Goal: Task Accomplishment & Management: Use online tool/utility

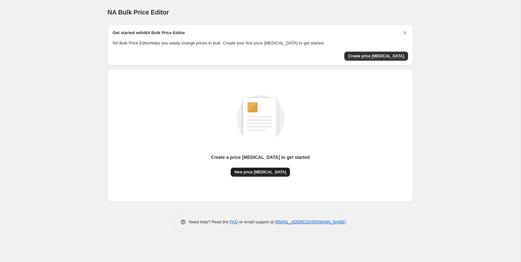
click at [256, 171] on span "New price [MEDICAL_DATA]" at bounding box center [261, 171] width 52 height 5
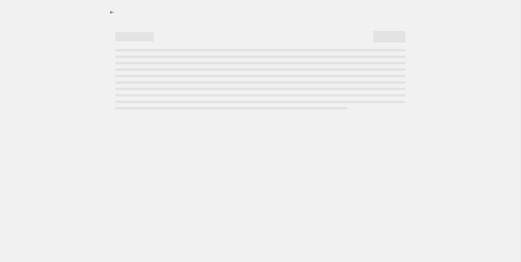
select select "percentage"
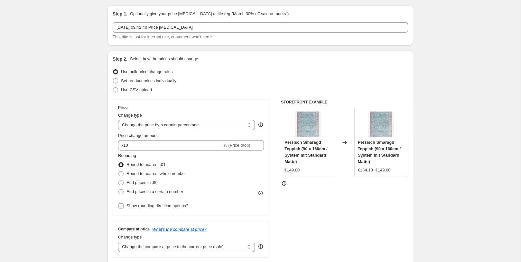
scroll to position [38, 0]
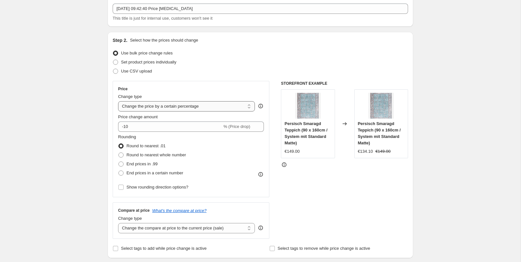
click at [140, 106] on select "Change the price to a certain amount Change the price by a certain amount Chang…" at bounding box center [186, 106] width 137 height 10
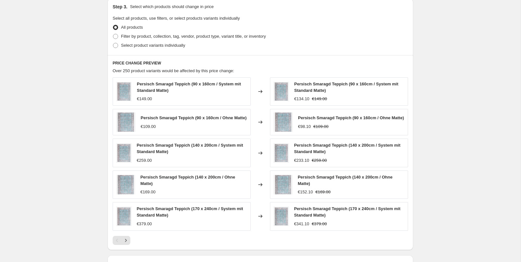
scroll to position [392, 0]
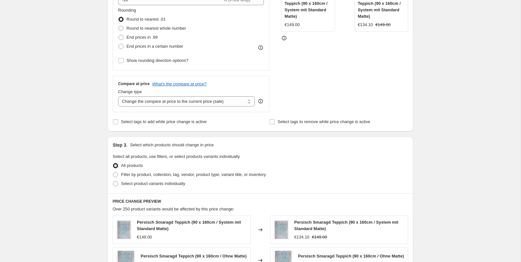
scroll to position [202, 0]
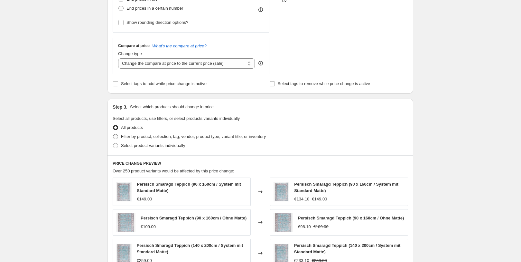
click at [133, 137] on span "Filter by product, collection, tag, vendor, product type, variant title, or inv…" at bounding box center [193, 136] width 145 height 5
click at [113, 134] on input "Filter by product, collection, tag, vendor, product type, variant title, or inv…" at bounding box center [113, 134] width 0 height 0
radio input "true"
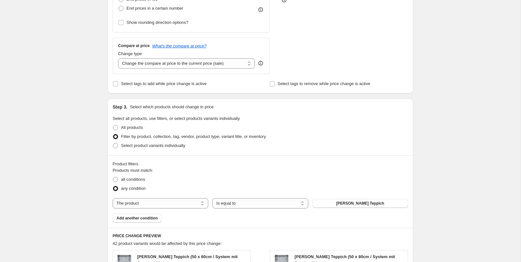
scroll to position [261, 0]
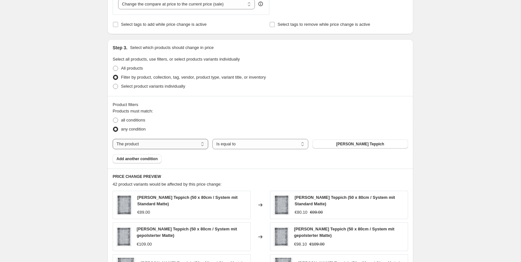
click at [174, 143] on select "The product The product's collection The product's tag The product's vendor The…" at bounding box center [161, 144] width 96 height 10
select select "tag"
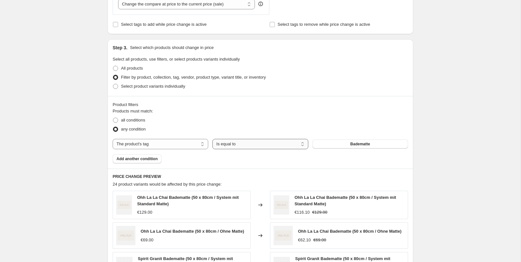
click at [244, 143] on select "Is equal to Is not equal to" at bounding box center [260, 144] width 96 height 10
click at [334, 138] on div "Products must match: all conditions any condition The product The product's col…" at bounding box center [261, 135] width 296 height 55
click at [334, 142] on button "Badematte" at bounding box center [361, 143] width 96 height 9
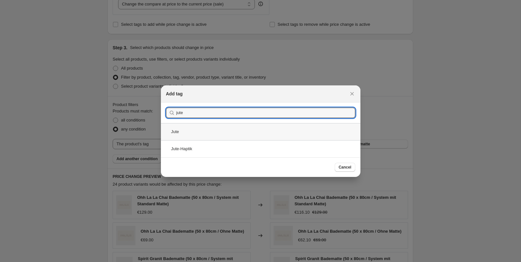
type input "jute"
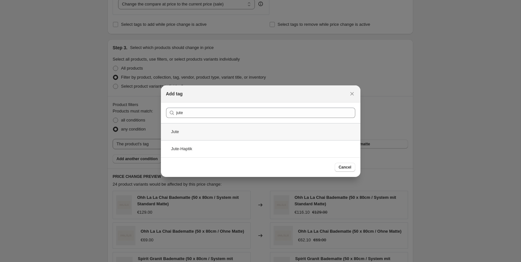
click at [201, 134] on div "Jute" at bounding box center [261, 131] width 200 height 17
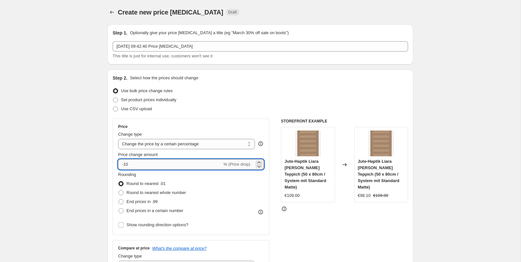
click at [156, 168] on input "-10" at bounding box center [170, 164] width 104 height 10
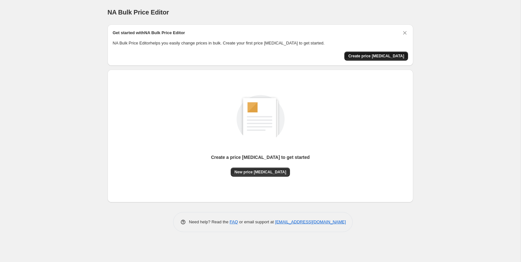
click at [366, 58] on span "Create price [MEDICAL_DATA]" at bounding box center [376, 55] width 56 height 5
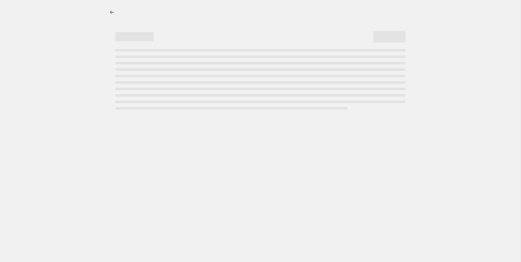
select select "percentage"
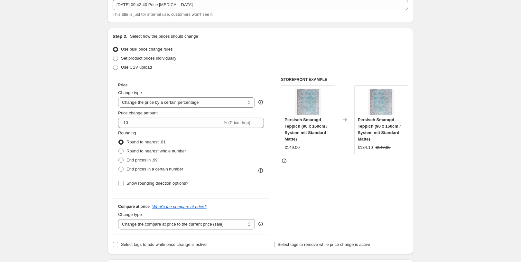
scroll to position [50, 0]
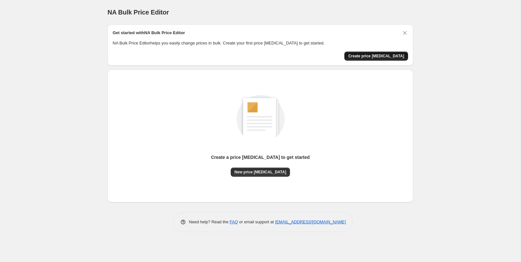
click at [364, 55] on span "Create price [MEDICAL_DATA]" at bounding box center [376, 55] width 56 height 5
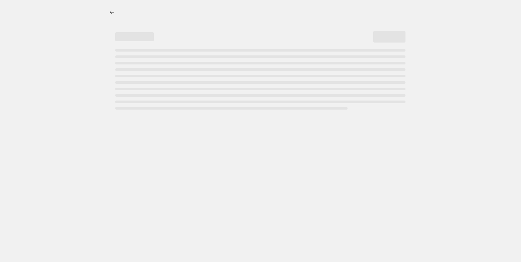
select select "percentage"
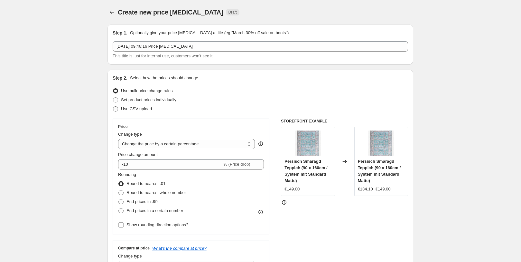
click at [129, 108] on span "Use CSV upload" at bounding box center [136, 108] width 31 height 5
click at [113, 107] on input "Use CSV upload" at bounding box center [113, 106] width 0 height 0
radio input "true"
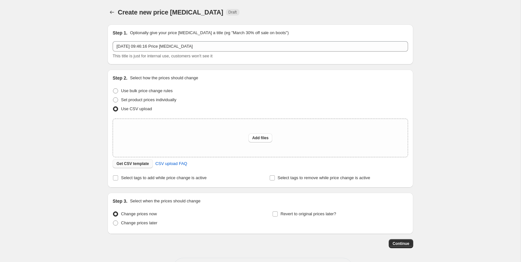
click at [137, 165] on span "Get CSV template" at bounding box center [133, 163] width 33 height 5
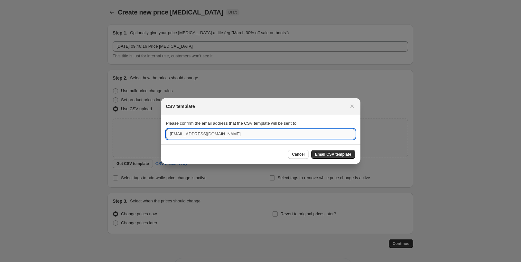
drag, startPoint x: 224, startPoint y: 134, endPoint x: 197, endPoint y: 134, distance: 27.4
click at [197, 134] on input "ramin@teppana.de" at bounding box center [260, 134] width 189 height 10
click at [214, 133] on input "ramin@teppana.de" at bounding box center [260, 134] width 189 height 10
drag, startPoint x: 214, startPoint y: 133, endPoint x: 142, endPoint y: 130, distance: 72.2
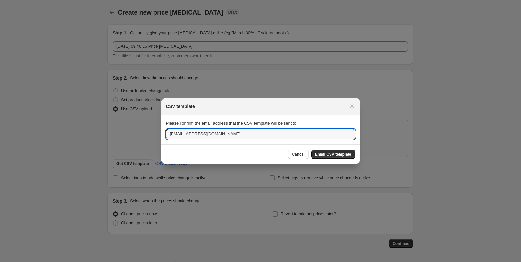
paste input "sarah.boehnkegiere"
type input "sarah.boehnkegieren@teppana.de"
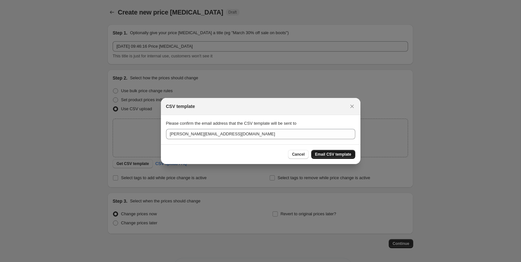
click at [320, 155] on span "Email CSV template" at bounding box center [333, 154] width 36 height 5
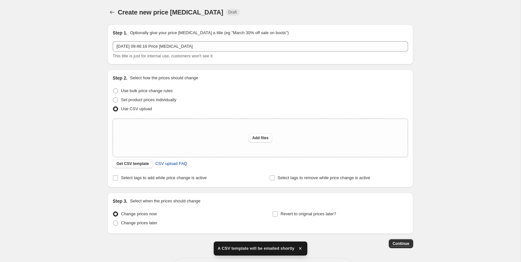
click at [177, 164] on span "CSV upload FAQ" at bounding box center [171, 163] width 32 height 6
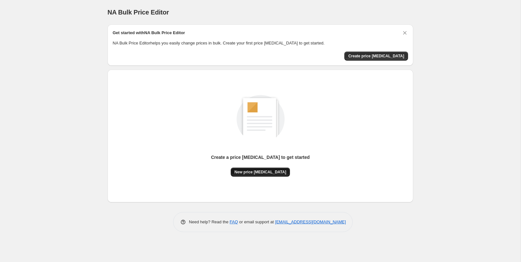
click at [265, 171] on span "New price [MEDICAL_DATA]" at bounding box center [261, 171] width 52 height 5
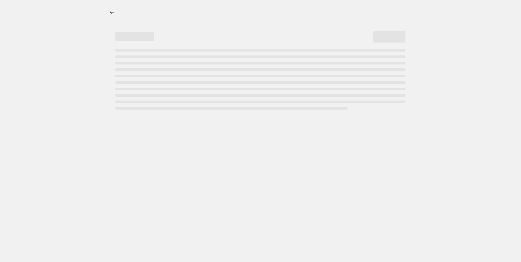
select select "percentage"
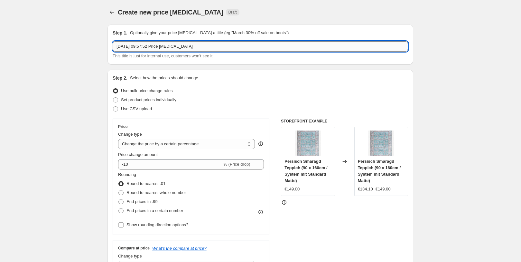
click at [122, 49] on input "9. Sept. 2025, 09:57:52 Price change job" at bounding box center [261, 46] width 296 height 10
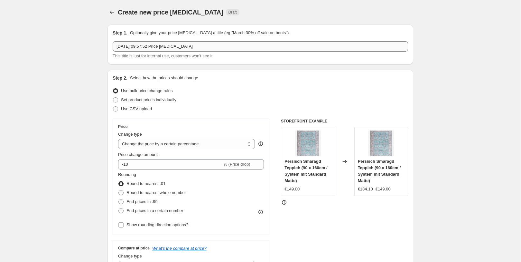
click at [114, 45] on div "Step 1. Optionally give your price change job a title (eg "March 30% off sale o…" at bounding box center [261, 44] width 306 height 40
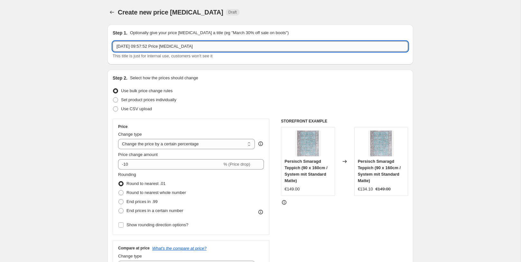
drag, startPoint x: 131, startPoint y: 47, endPoint x: 201, endPoint y: 49, distance: 70.2
click at [176, 49] on input "9. Sept. 2025, 09:57:52 Price change job" at bounding box center [261, 46] width 296 height 10
drag, startPoint x: 224, startPoint y: 49, endPoint x: 65, endPoint y: 47, distance: 159.7
type input "Test sabo 01"
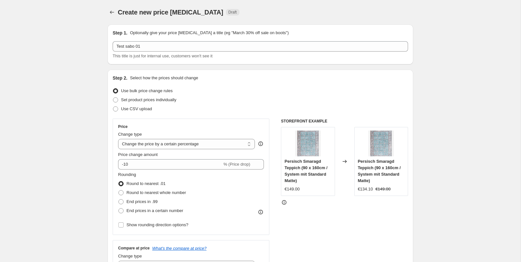
click at [140, 92] on span "Use bulk price change rules" at bounding box center [147, 90] width 52 height 5
click at [113, 89] on input "Use bulk price change rules" at bounding box center [113, 88] width 0 height 0
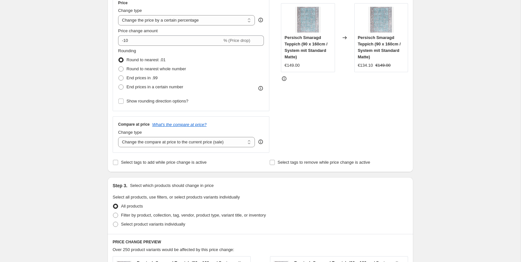
scroll to position [141, 0]
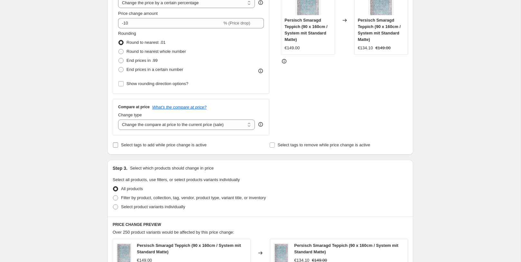
click at [118, 143] on input "Select tags to add while price change is active" at bounding box center [115, 144] width 5 height 5
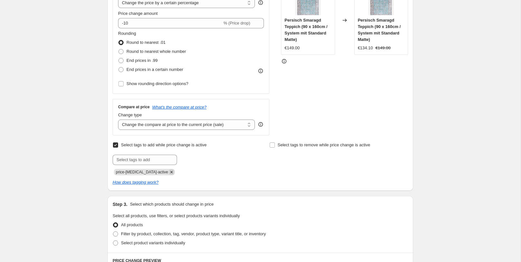
click at [169, 172] on icon "Remove price-change-job-active" at bounding box center [172, 172] width 6 height 6
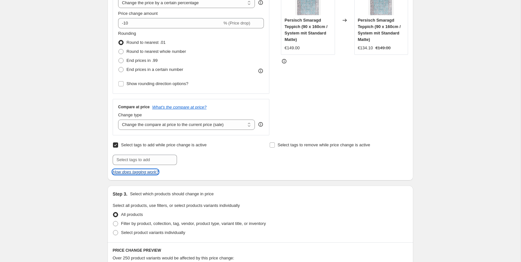
click at [158, 172] on icon "How does tagging work?" at bounding box center [136, 171] width 46 height 5
click at [199, 146] on span "Select tags to add while price change is active" at bounding box center [164, 144] width 86 height 5
click at [118, 146] on input "Select tags to add while price change is active" at bounding box center [115, 144] width 5 height 5
checkbox input "false"
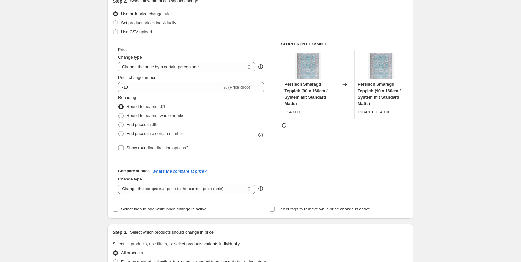
scroll to position [75, 0]
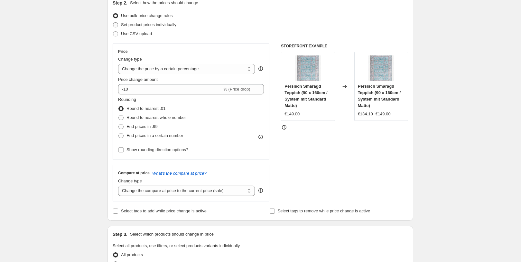
click at [149, 26] on span "Set product prices individually" at bounding box center [148, 24] width 55 height 5
click at [113, 23] on input "Set product prices individually" at bounding box center [113, 22] width 0 height 0
radio input "true"
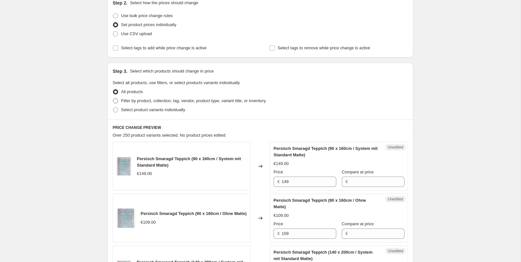
click at [229, 103] on span "Filter by product, collection, tag, vendor, product type, variant title, or inv…" at bounding box center [193, 100] width 145 height 5
click at [113, 99] on input "Filter by product, collection, tag, vendor, product type, variant title, or inv…" at bounding box center [113, 98] width 0 height 0
radio input "true"
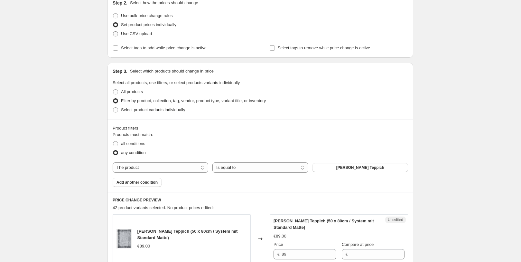
click at [140, 34] on span "Use CSV upload" at bounding box center [136, 33] width 31 height 5
click at [113, 32] on input "Use CSV upload" at bounding box center [113, 31] width 0 height 0
radio input "true"
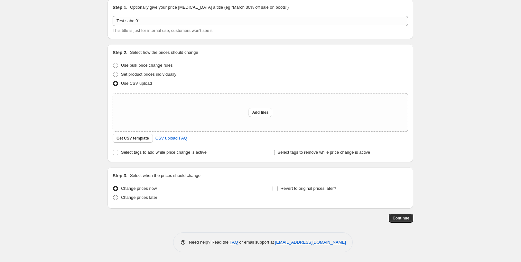
click at [152, 199] on span "Change prices later" at bounding box center [139, 197] width 36 height 5
click at [113, 195] on input "Change prices later" at bounding box center [113, 195] width 0 height 0
radio input "true"
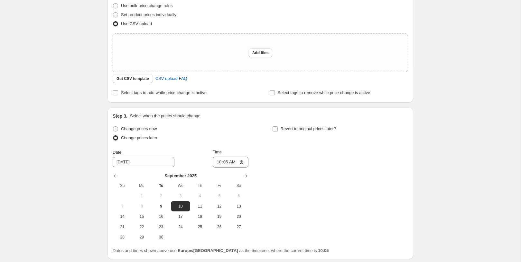
scroll to position [136, 0]
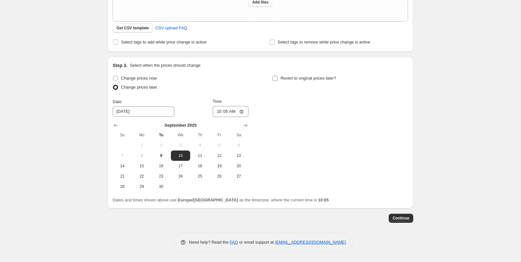
click at [291, 80] on span "Revert to original prices later?" at bounding box center [309, 78] width 56 height 5
click at [278, 80] on input "Revert to original prices later?" at bounding box center [275, 78] width 5 height 5
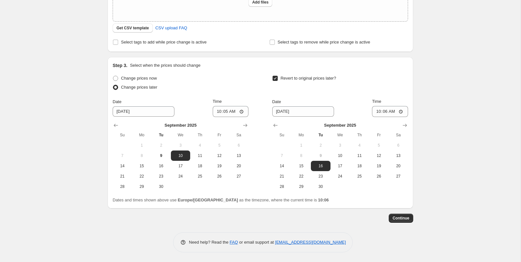
click at [290, 80] on span "Revert to original prices later?" at bounding box center [309, 78] width 56 height 5
click at [278, 80] on input "Revert to original prices later?" at bounding box center [275, 78] width 5 height 5
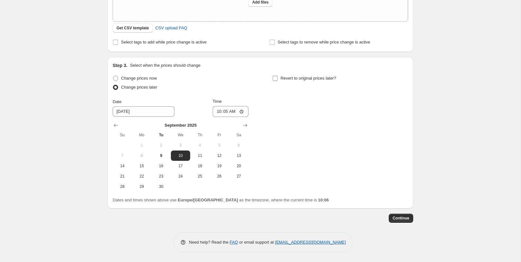
click at [290, 80] on span "Revert to original prices later?" at bounding box center [309, 78] width 56 height 5
click at [278, 80] on input "Revert to original prices later?" at bounding box center [275, 78] width 5 height 5
checkbox input "true"
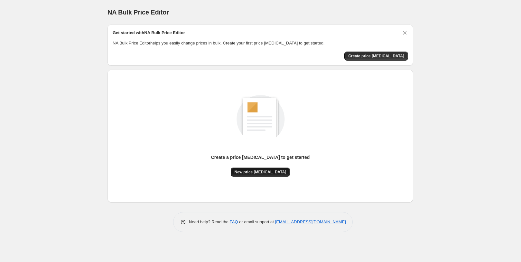
click at [249, 172] on span "New price [MEDICAL_DATA]" at bounding box center [261, 171] width 52 height 5
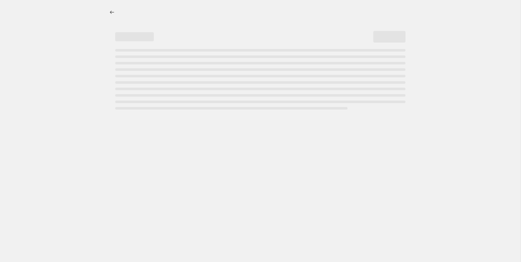
select select "percentage"
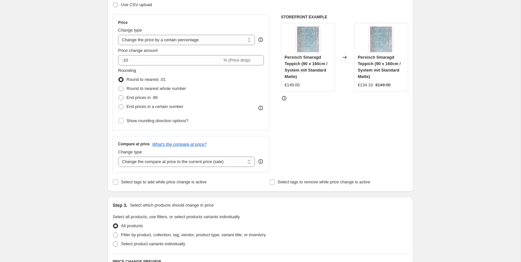
scroll to position [140, 0]
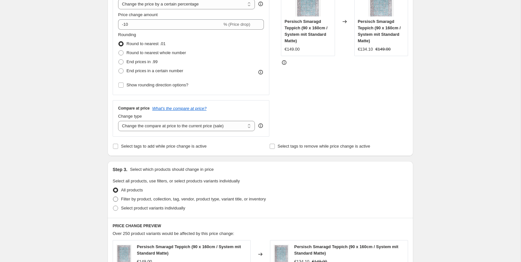
click at [159, 200] on span "Filter by product, collection, tag, vendor, product type, variant title, or inv…" at bounding box center [193, 198] width 145 height 5
click at [113, 197] on input "Filter by product, collection, tag, vendor, product type, variant title, or inv…" at bounding box center [113, 196] width 0 height 0
radio input "true"
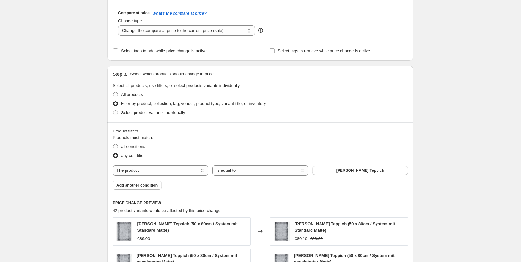
scroll to position [243, 0]
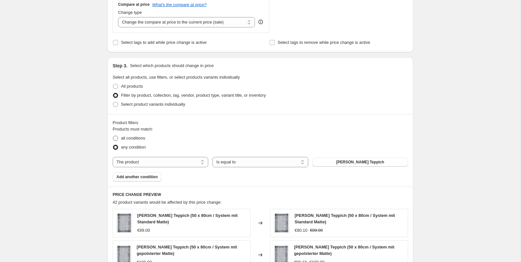
click at [141, 139] on span "all conditions" at bounding box center [133, 138] width 24 height 5
click at [113, 136] on input "all conditions" at bounding box center [113, 136] width 0 height 0
radio input "true"
click at [138, 147] on span "any condition" at bounding box center [133, 147] width 25 height 5
click at [113, 145] on input "any condition" at bounding box center [113, 145] width 0 height 0
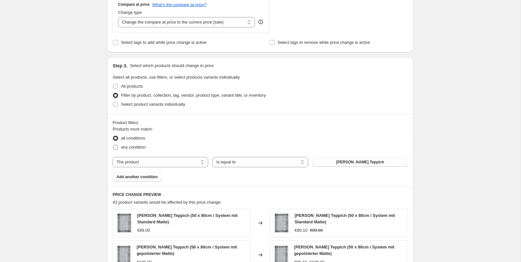
radio input "true"
click at [219, 162] on select "Is equal to Is not equal to" at bounding box center [260, 162] width 96 height 10
click at [172, 162] on select "The product The product's collection The product's tag The product's vendor The…" at bounding box center [161, 162] width 96 height 10
select select "tag"
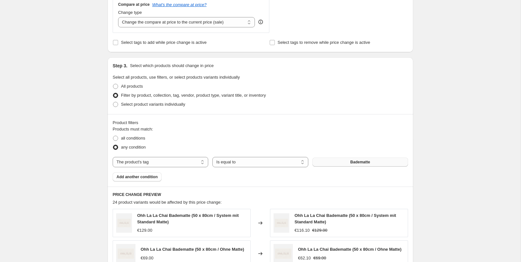
click at [320, 161] on button "Badematte" at bounding box center [361, 161] width 96 height 9
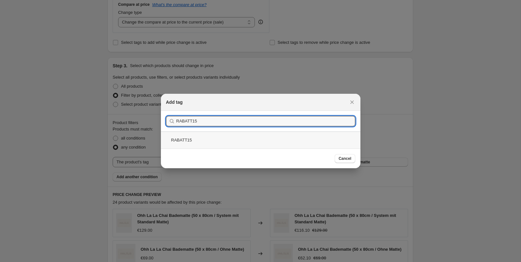
type input "RABATT15"
click at [241, 137] on div "RABATT15" at bounding box center [261, 139] width 200 height 17
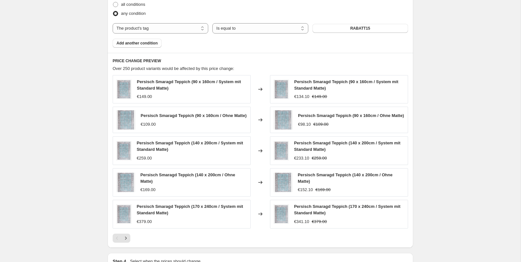
scroll to position [377, 0]
click at [125, 240] on icon "Next" at bounding box center [126, 237] width 6 height 6
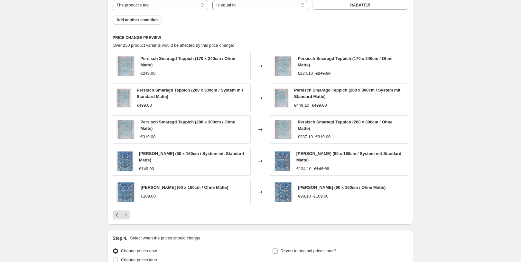
scroll to position [433, 0]
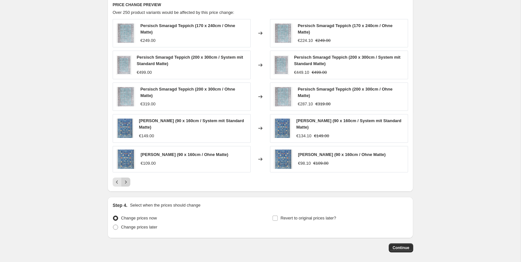
click at [128, 181] on icon "Next" at bounding box center [126, 182] width 6 height 6
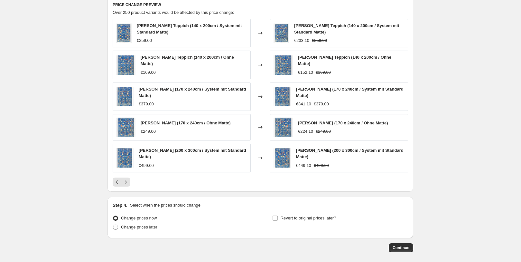
click at [128, 181] on icon "Next" at bounding box center [126, 182] width 6 height 6
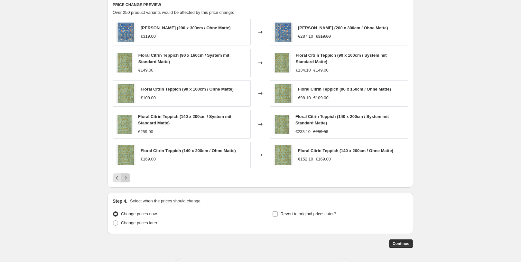
click at [128, 181] on button "Next" at bounding box center [125, 177] width 9 height 9
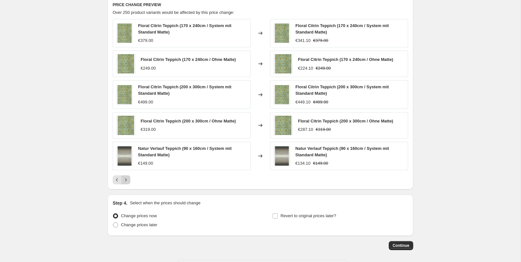
click at [128, 181] on icon "Next" at bounding box center [126, 179] width 6 height 6
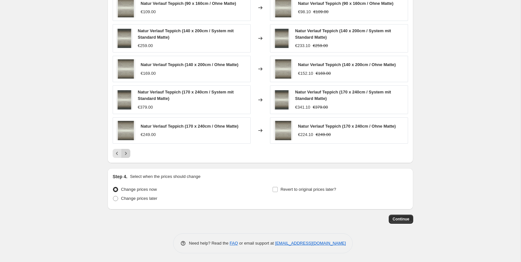
click at [128, 154] on icon "Next" at bounding box center [126, 153] width 6 height 6
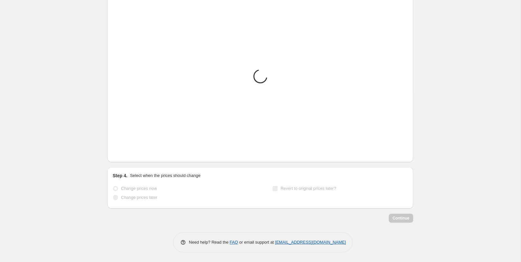
scroll to position [457, 0]
